Goal: Task Accomplishment & Management: Use online tool/utility

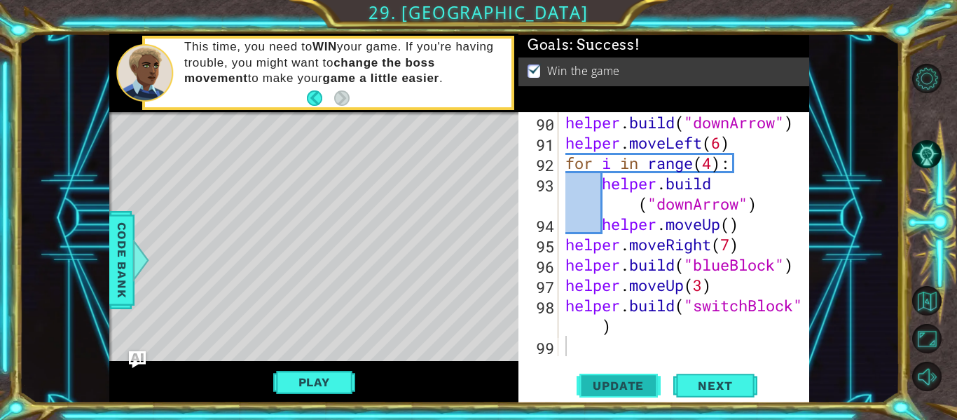
click at [594, 380] on span "Update" at bounding box center [618, 385] width 79 height 14
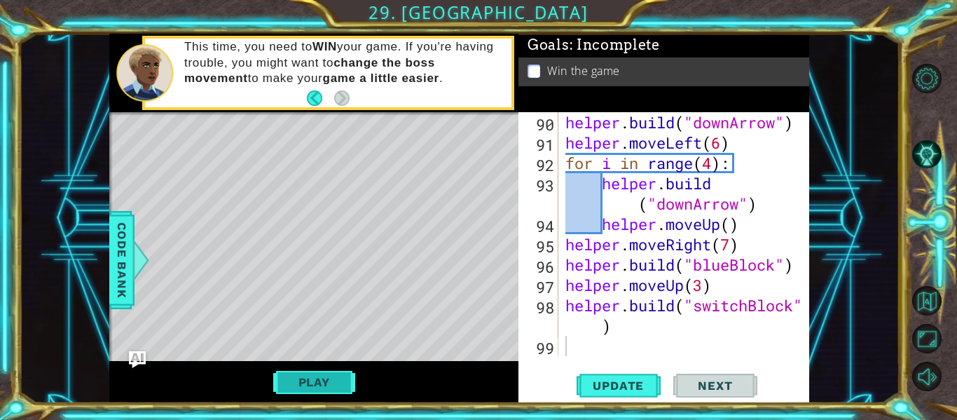
click at [334, 387] on button "Play" at bounding box center [314, 382] width 82 height 27
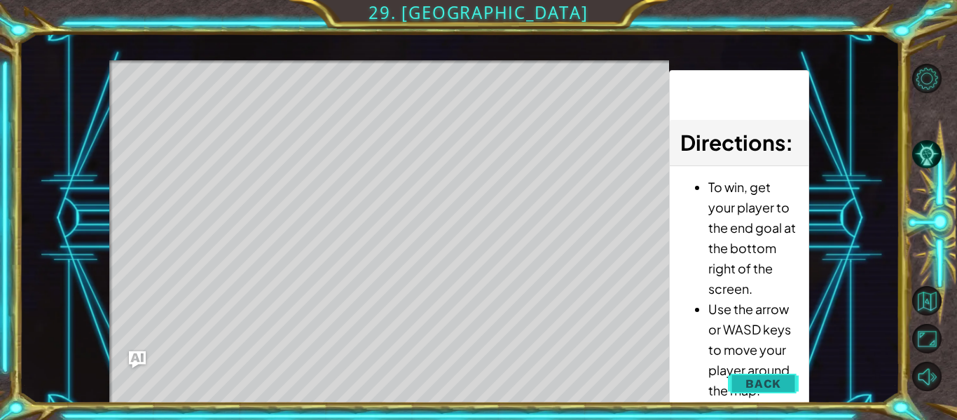
click at [777, 387] on span "Back" at bounding box center [764, 383] width 36 height 14
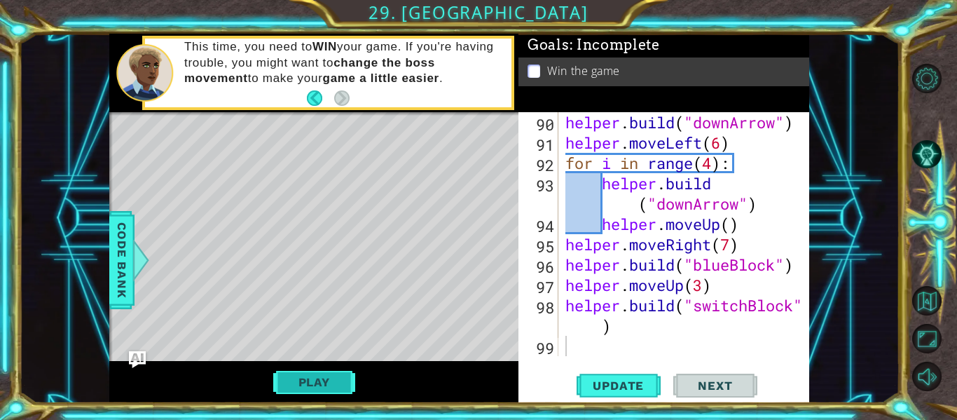
click at [336, 379] on button "Play" at bounding box center [314, 382] width 82 height 27
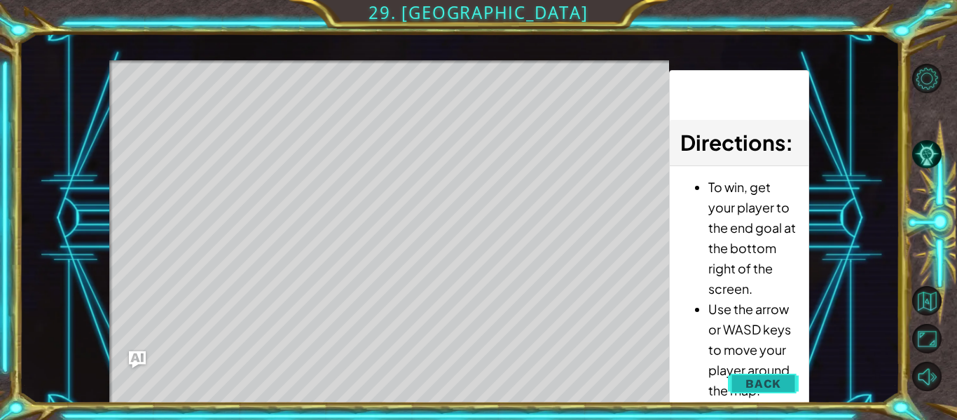
click at [758, 385] on span "Back" at bounding box center [764, 383] width 36 height 14
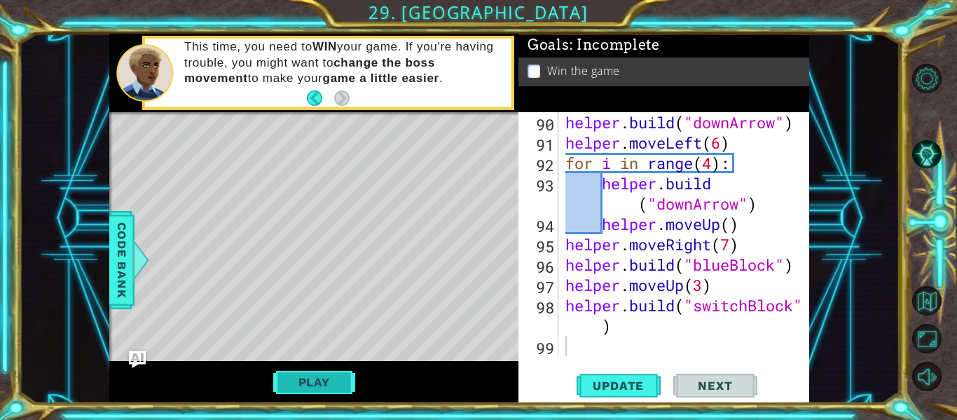
click at [337, 381] on button "Play" at bounding box center [314, 382] width 82 height 27
click at [727, 388] on span "Next" at bounding box center [715, 388] width 62 height 14
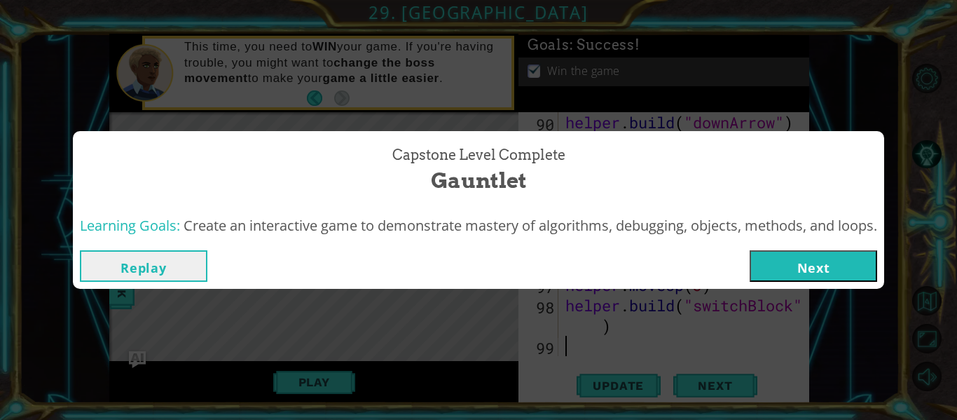
click at [795, 271] on button "Next" at bounding box center [814, 266] width 128 height 32
click at [795, 271] on body "1 ההההההההההההההההההההההההההההההההההההההההההההההההההההההההההההההההההההההההההההה…" at bounding box center [478, 210] width 957 height 420
click at [791, 268] on body "1 ההההההההההההההההההההההההההההההההההההההההההההההההההההההההההההההההההההההההההההה…" at bounding box center [478, 210] width 957 height 420
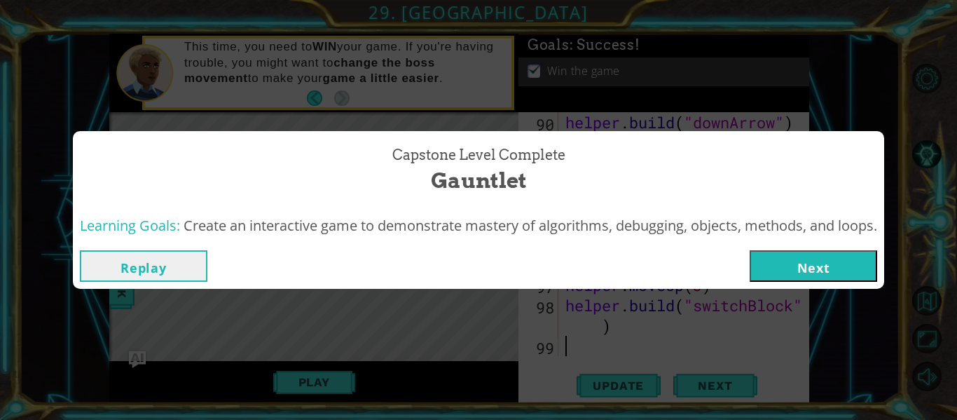
click at [791, 268] on body "1 ההההההההההההההההההההההההההההההההההההההההההההההההההההההההההההההההההההההההההההה…" at bounding box center [478, 210] width 957 height 420
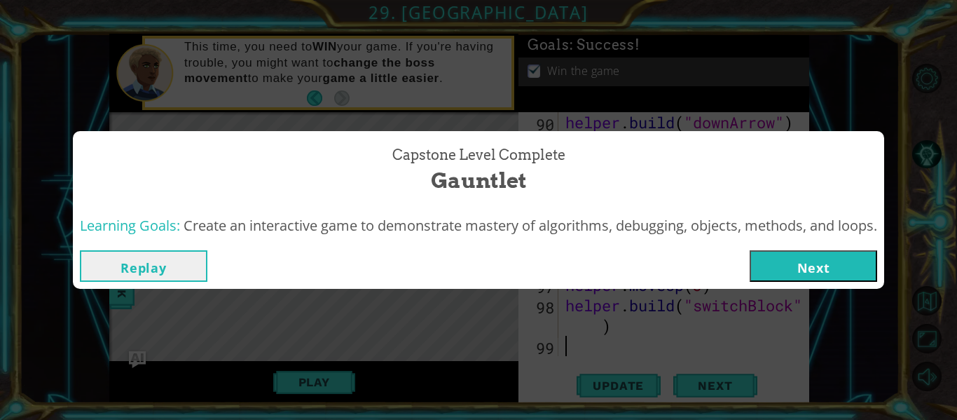
click at [791, 268] on body "1 ההההההההההההההההההההההההההההההההההההההההההההההההההההההההההההההההההההההההההההה…" at bounding box center [478, 210] width 957 height 420
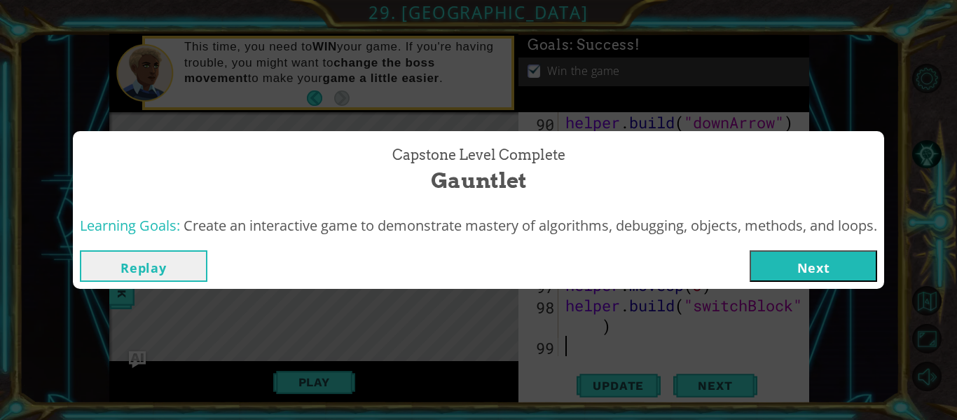
click at [791, 268] on body "1 ההההההההההההההההההההההההההההההההההההההההההההההההההההההההההההההההההההההההההההה…" at bounding box center [478, 210] width 957 height 420
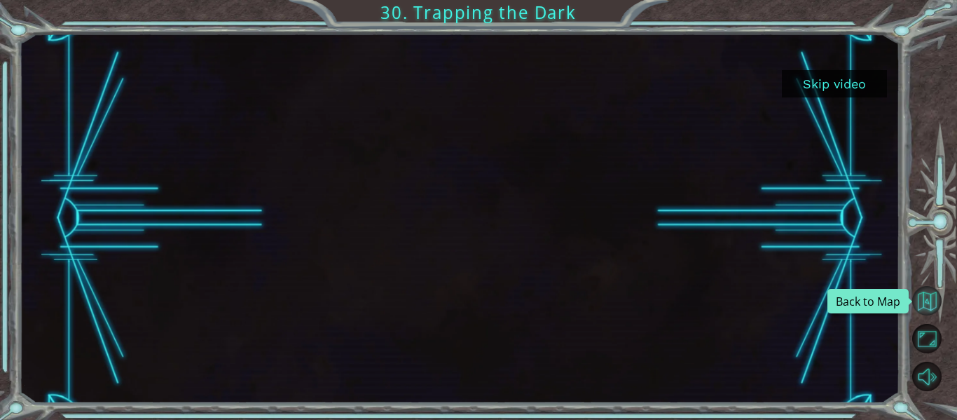
click at [929, 305] on button "Back to Map" at bounding box center [927, 300] width 29 height 29
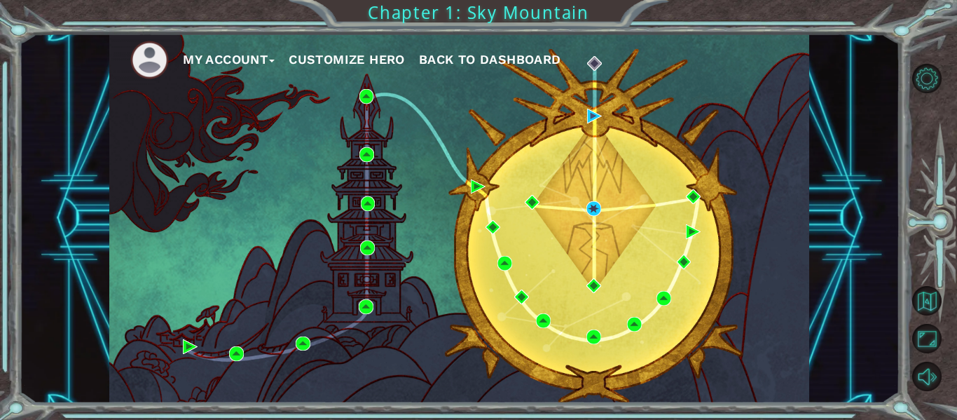
click at [499, 63] on span "Back to Dashboard" at bounding box center [490, 59] width 142 height 15
click at [496, 57] on span "Back to Dashboard" at bounding box center [490, 59] width 142 height 15
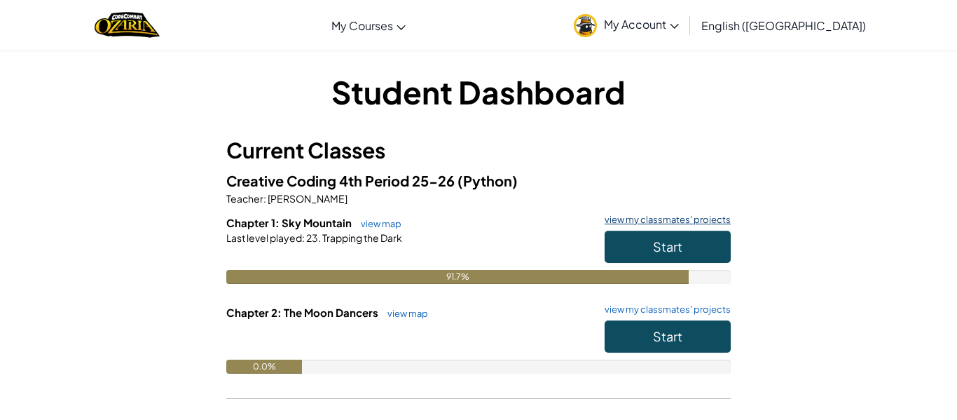
click at [680, 218] on link "view my classmates' projects" at bounding box center [664, 219] width 133 height 9
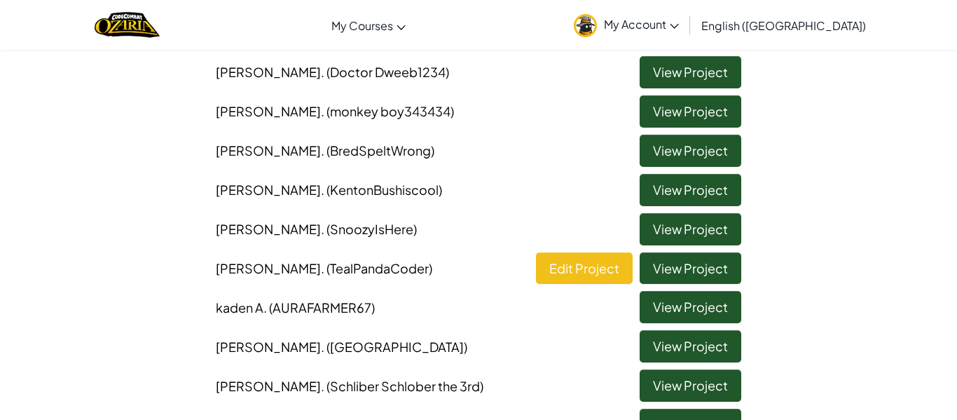
scroll to position [276, 0]
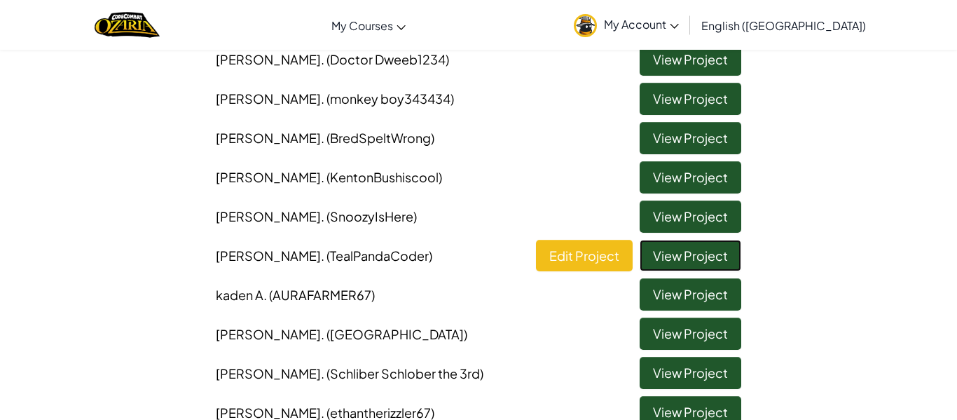
click at [667, 252] on link "View Project" at bounding box center [691, 256] width 102 height 32
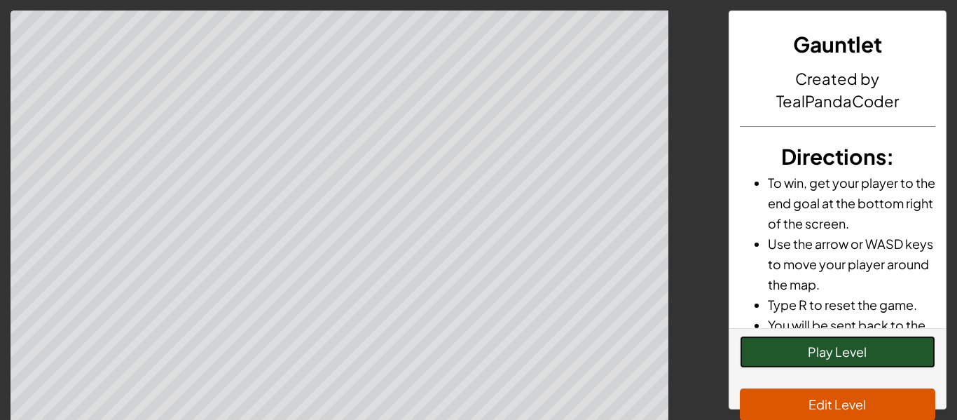
click at [777, 356] on button "Play Level" at bounding box center [838, 352] width 196 height 32
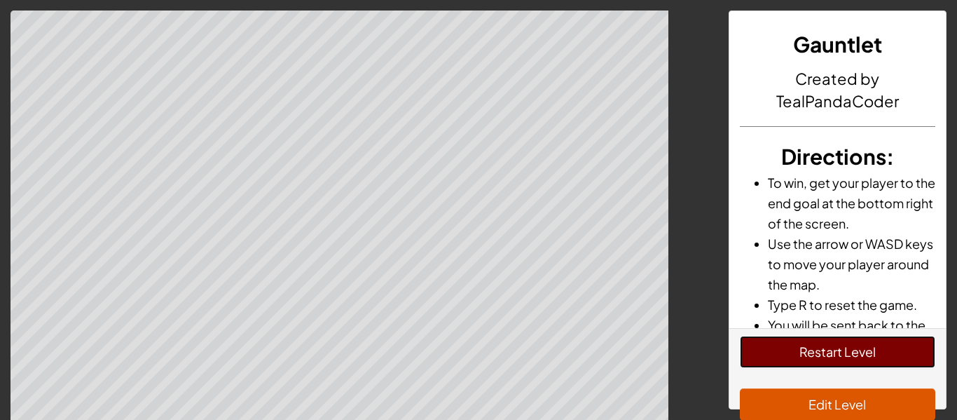
click at [842, 353] on button "Restart Level" at bounding box center [838, 352] width 196 height 32
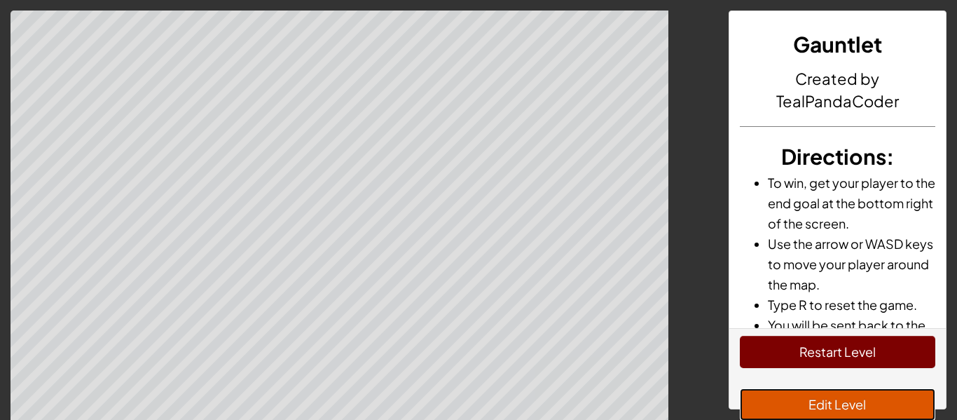
click at [848, 397] on button "Edit Level" at bounding box center [838, 404] width 196 height 32
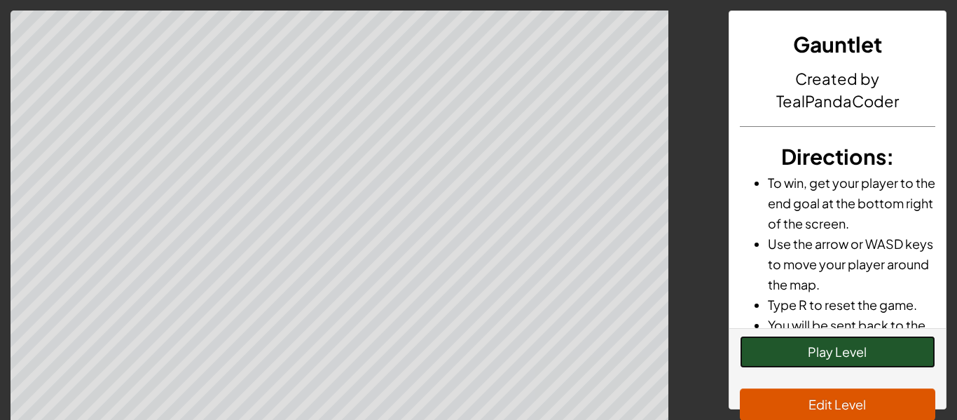
click at [803, 362] on button "Play Level" at bounding box center [838, 352] width 196 height 32
